Goal: Task Accomplishment & Management: Use online tool/utility

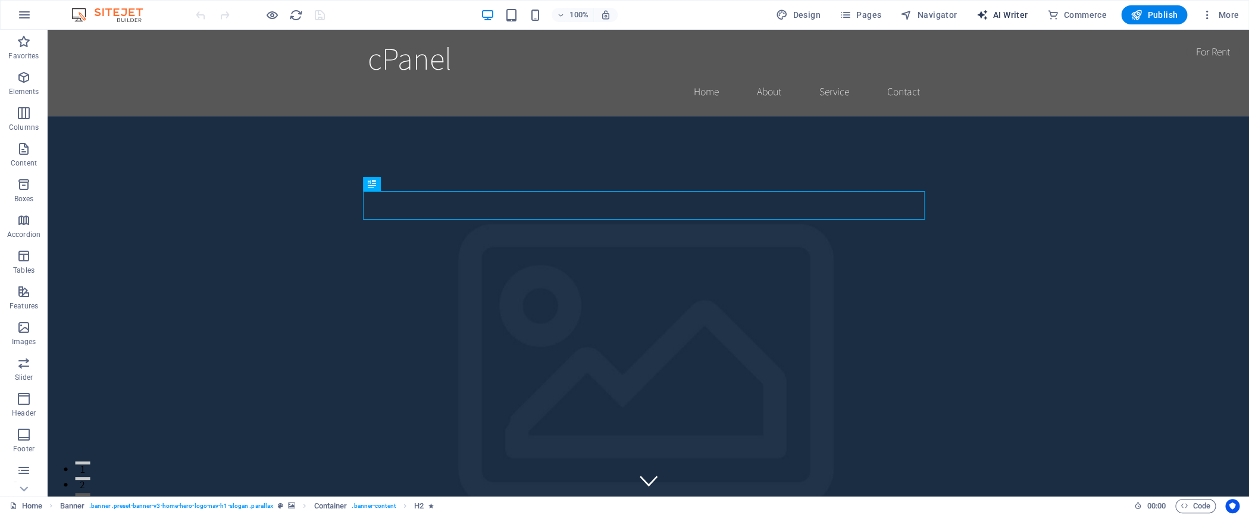
click at [1005, 17] on span "AI Writer" at bounding box center [1002, 15] width 52 height 12
select select "English"
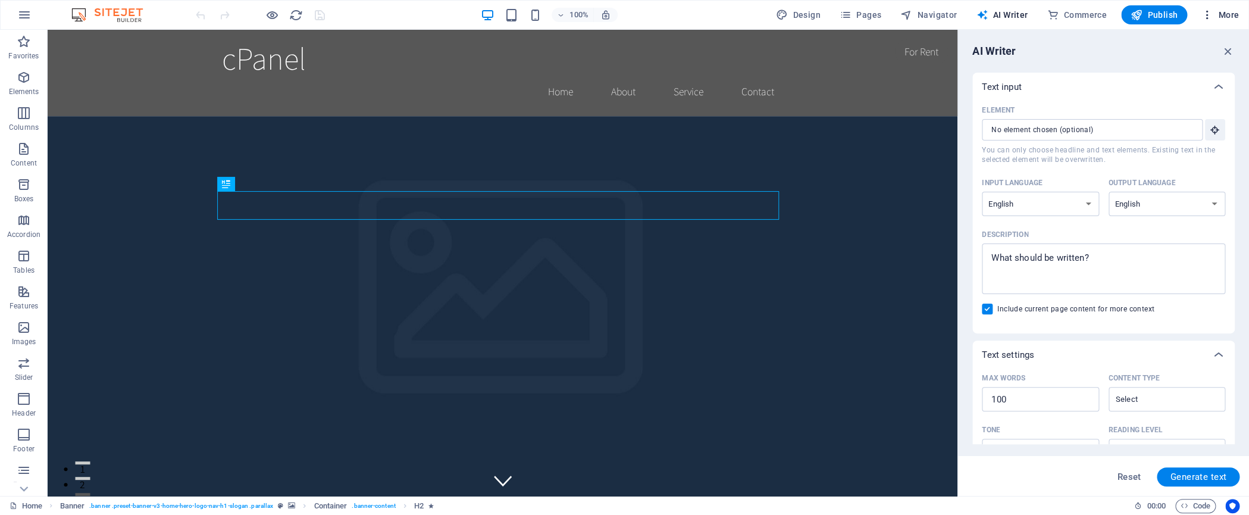
click at [1224, 17] on span "More" at bounding box center [1220, 15] width 37 height 12
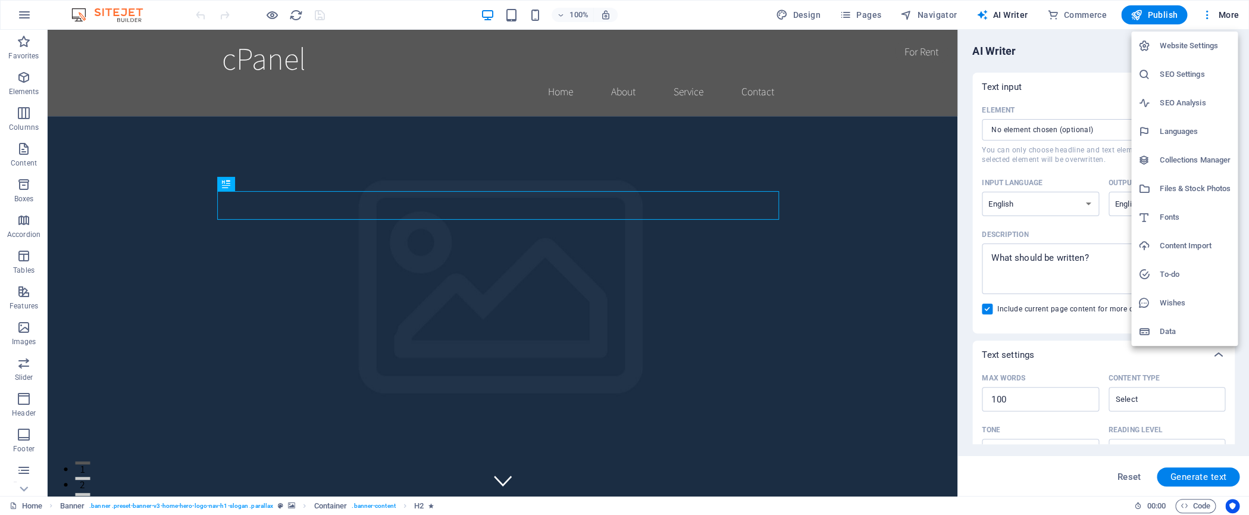
click at [1224, 17] on div at bounding box center [624, 257] width 1249 height 515
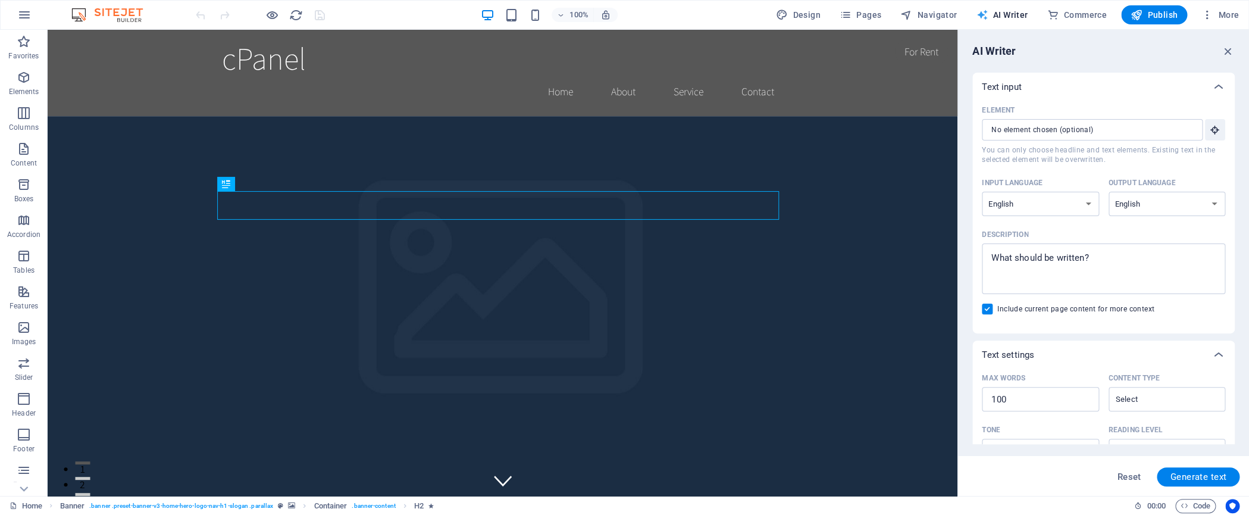
click at [1003, 17] on span "AI Writer" at bounding box center [1002, 15] width 52 height 12
click at [1231, 51] on icon "button" at bounding box center [1228, 51] width 13 height 13
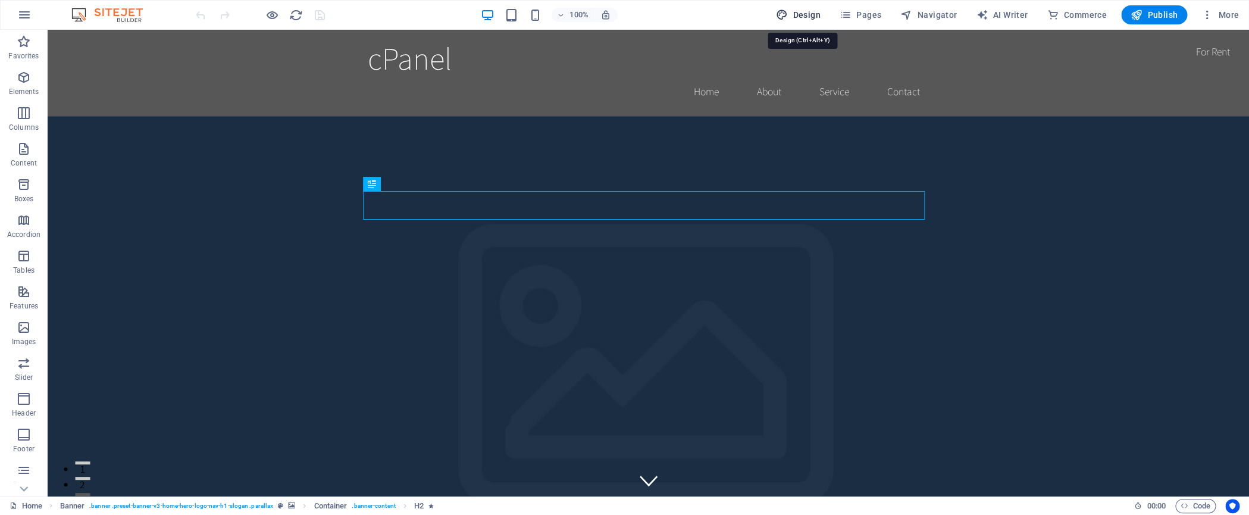
click at [803, 14] on span "Design" at bounding box center [798, 15] width 45 height 12
select select "rem"
select select "200"
select select "px"
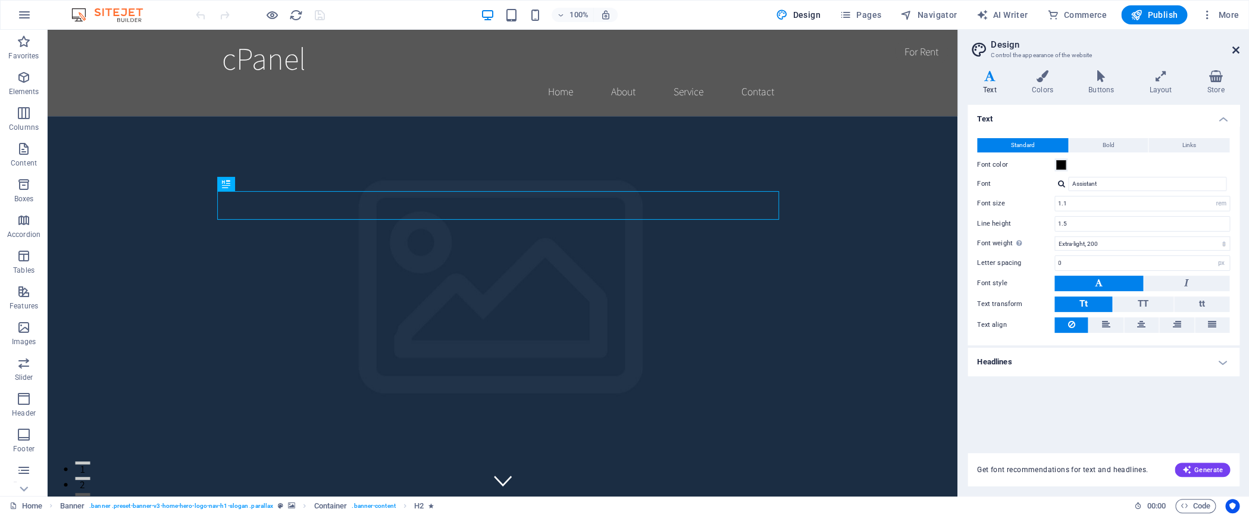
click at [1235, 49] on icon at bounding box center [1236, 50] width 7 height 10
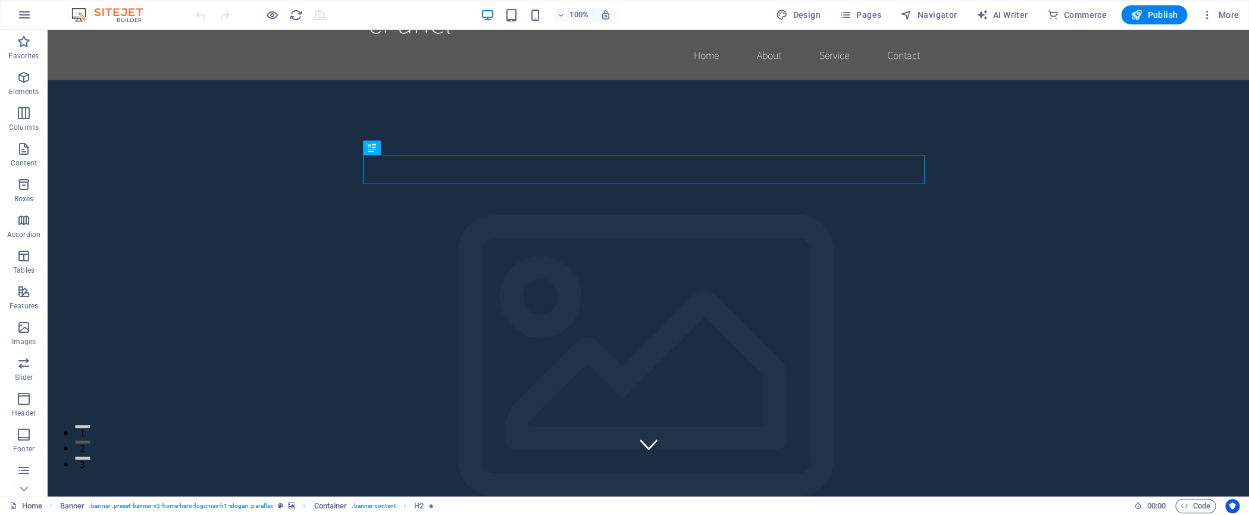
scroll to position [15, 0]
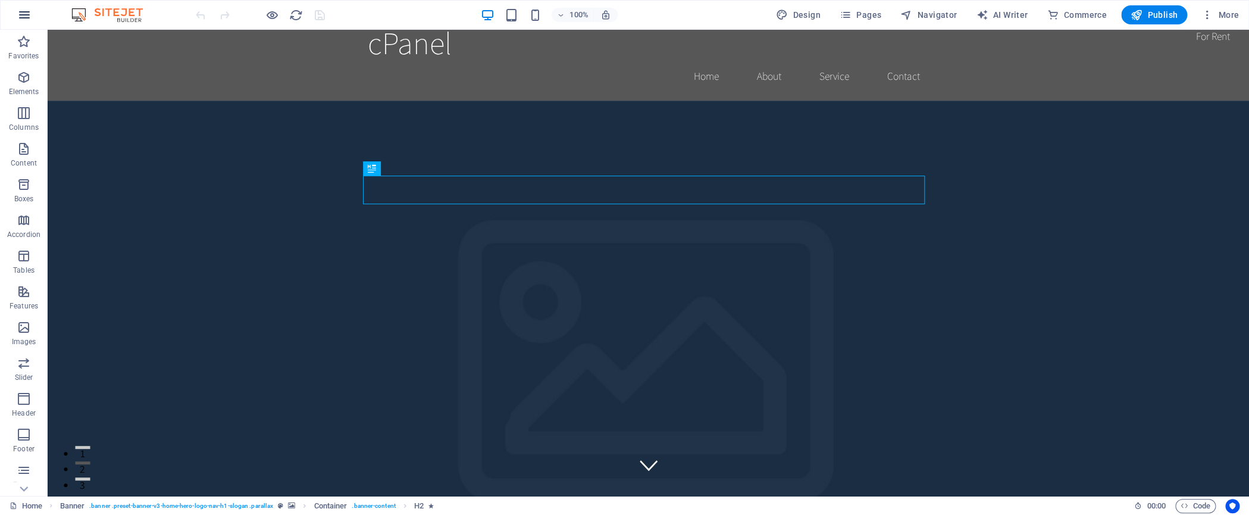
click at [27, 12] on icon "button" at bounding box center [24, 15] width 14 height 14
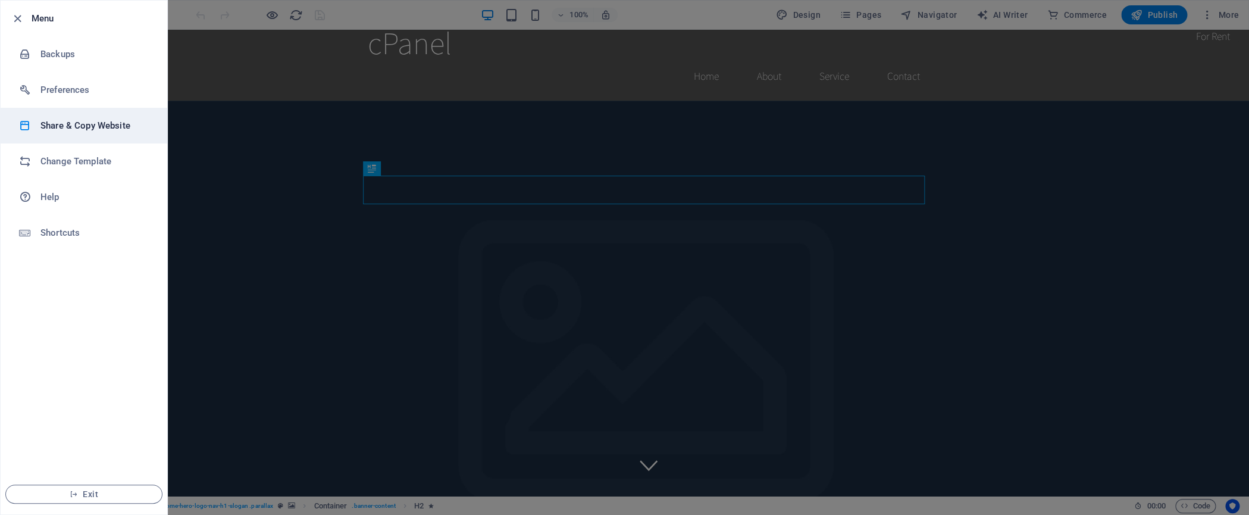
click at [79, 122] on h6 "Share & Copy Website" at bounding box center [95, 125] width 110 height 14
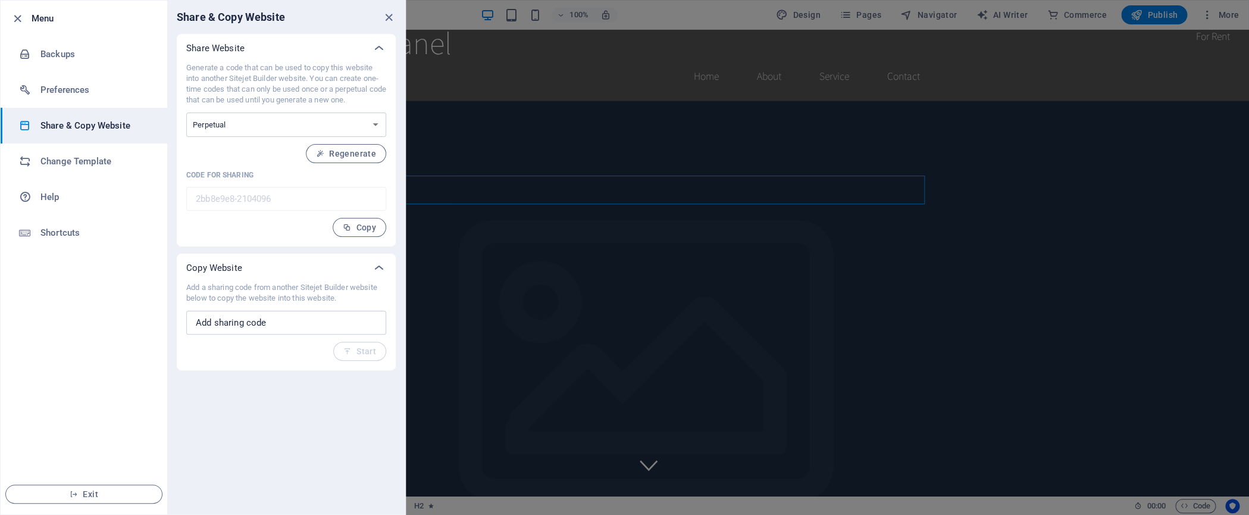
click at [17, 17] on icon "button" at bounding box center [18, 19] width 14 height 14
